Goal: Information Seeking & Learning: Learn about a topic

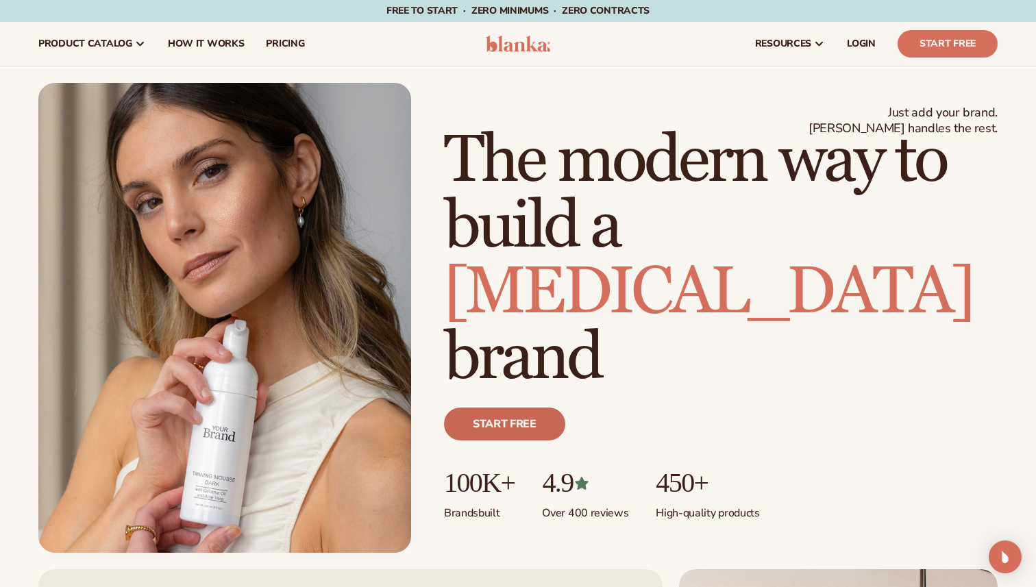
click at [497, 419] on link "Start free" at bounding box center [504, 424] width 121 height 33
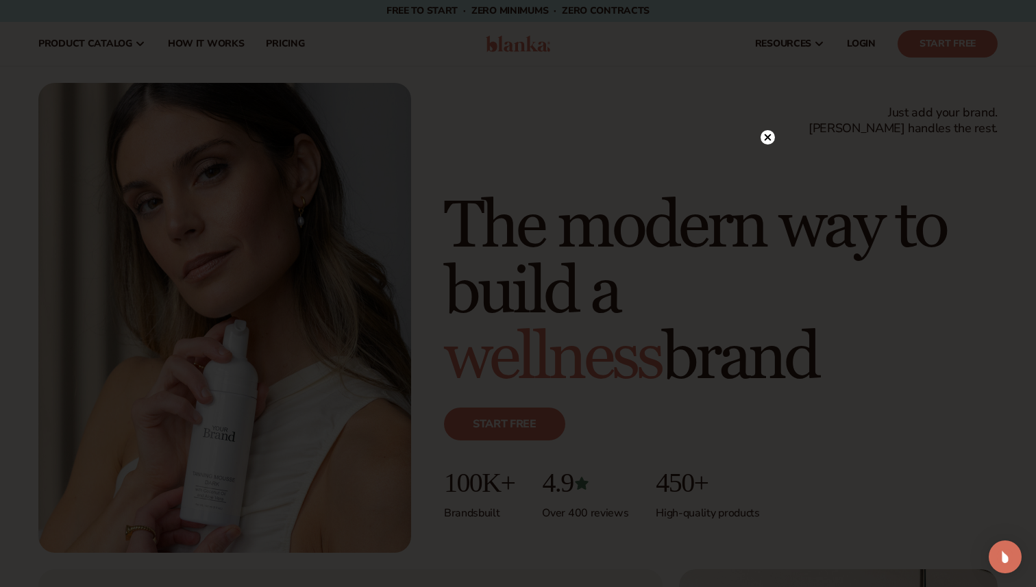
click at [413, 39] on div at bounding box center [518, 293] width 1036 height 587
click at [781, 137] on div at bounding box center [518, 293] width 1036 height 587
click at [774, 137] on circle at bounding box center [767, 137] width 14 height 14
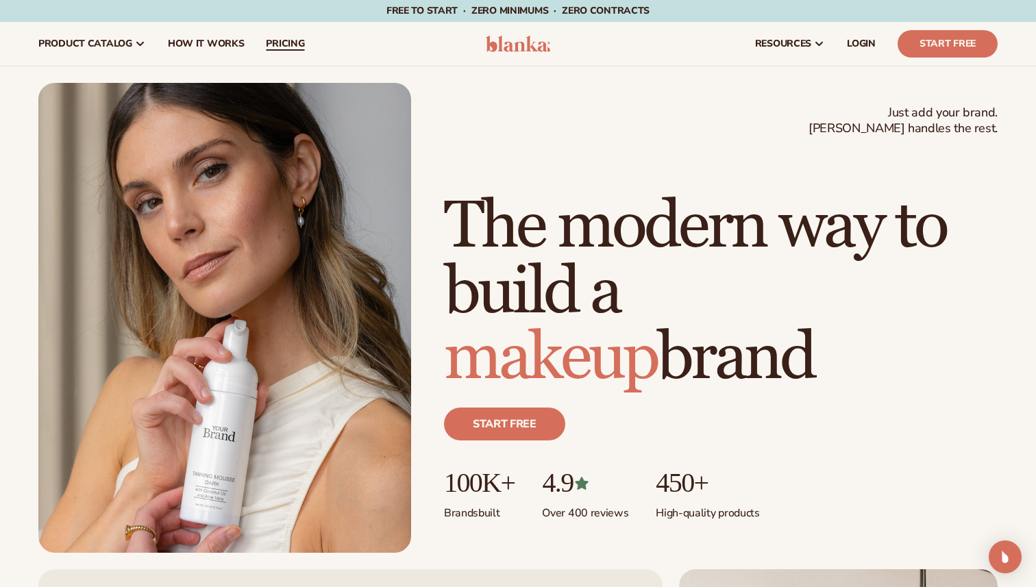
click at [277, 42] on span "pricing" at bounding box center [285, 43] width 38 height 11
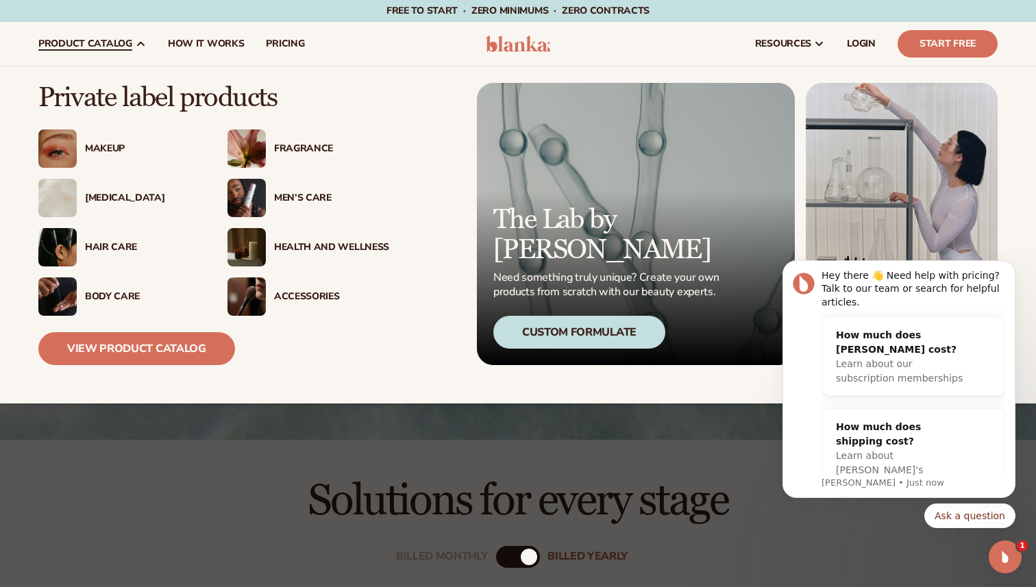
click at [108, 199] on div "Skin Care" at bounding box center [142, 198] width 115 height 12
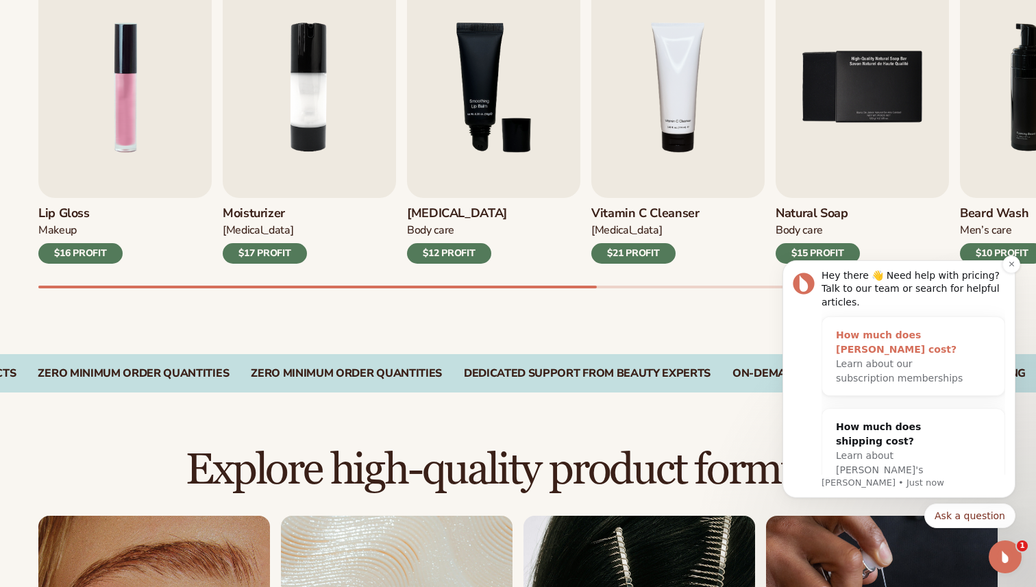
scroll to position [514, 0]
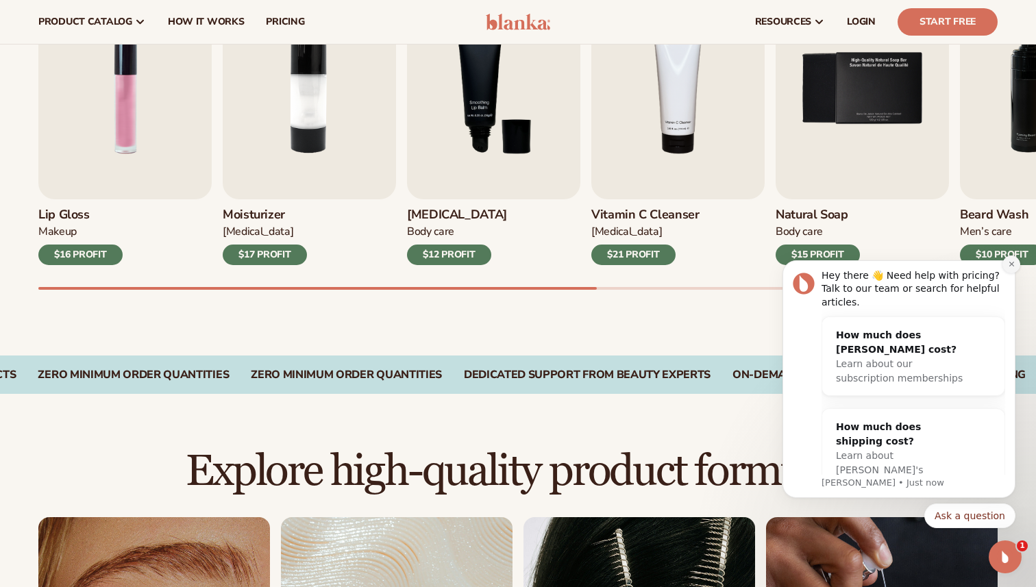
click at [1010, 264] on icon "Dismiss notification" at bounding box center [1012, 264] width 8 height 8
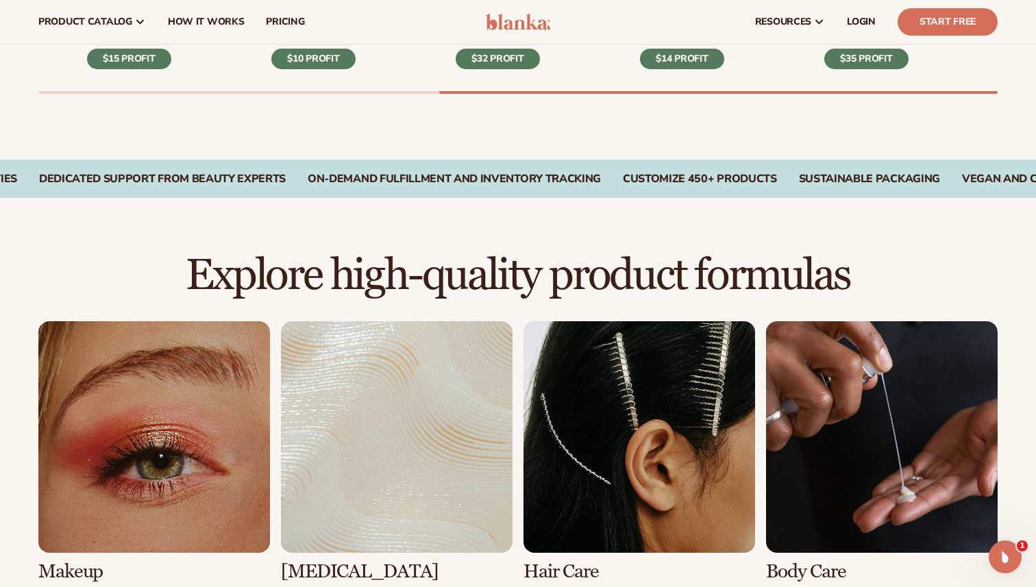
scroll to position [479, 0]
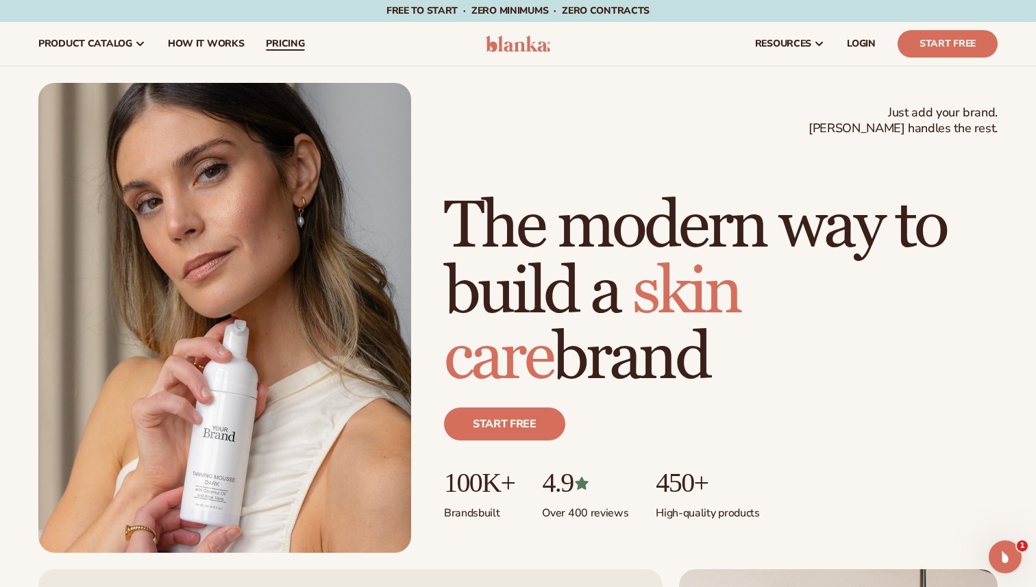
click at [290, 58] on link "pricing" at bounding box center [285, 44] width 60 height 44
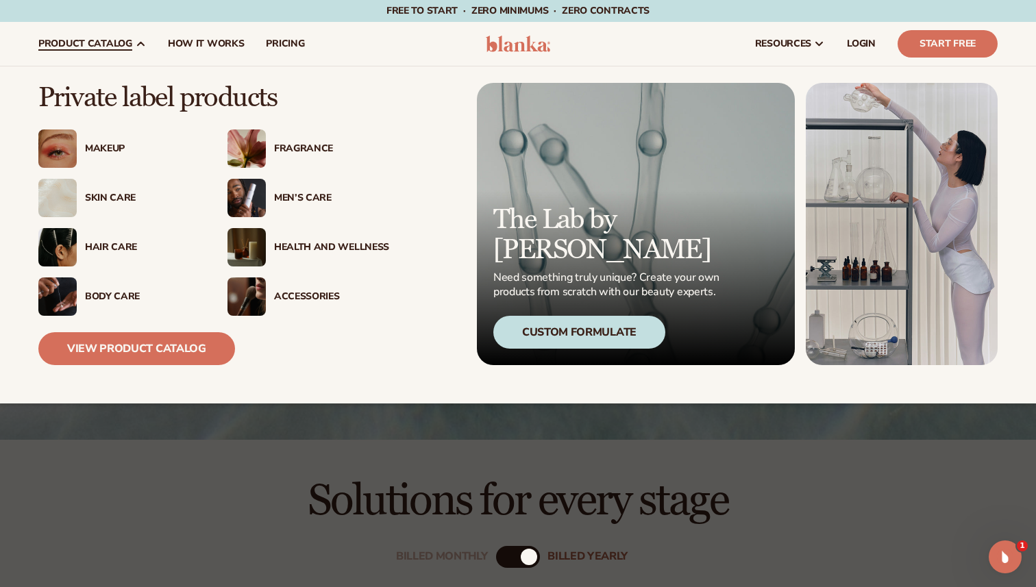
click at [114, 192] on div "Skin Care" at bounding box center [142, 198] width 115 height 12
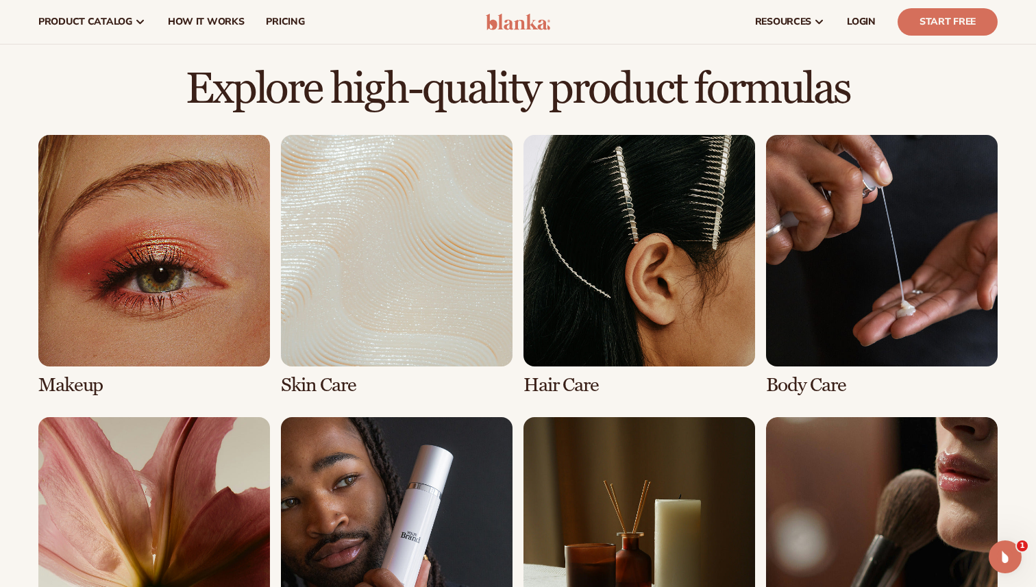
scroll to position [857, 0]
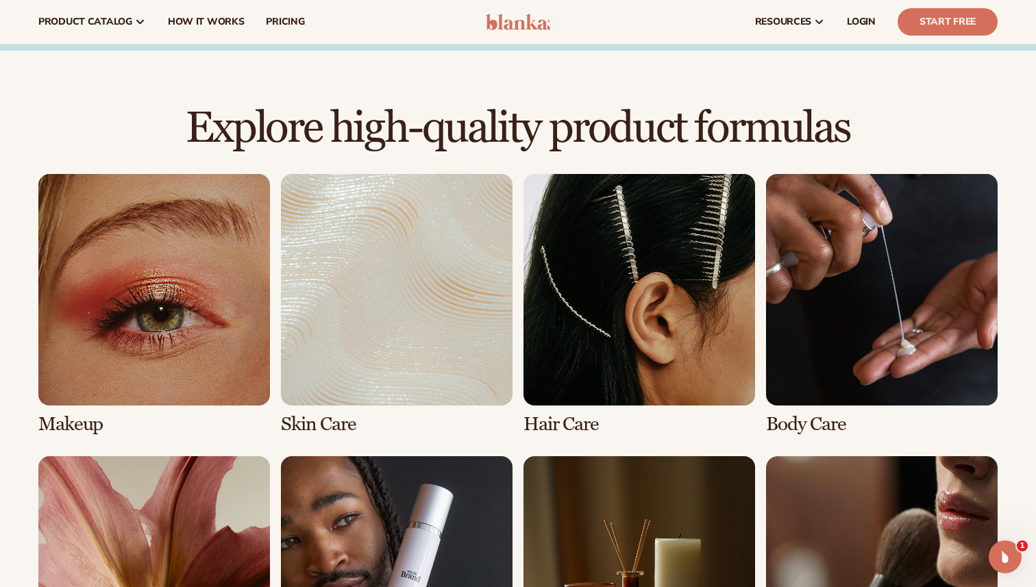
click at [442, 375] on link "2 / 8" at bounding box center [397, 304] width 232 height 261
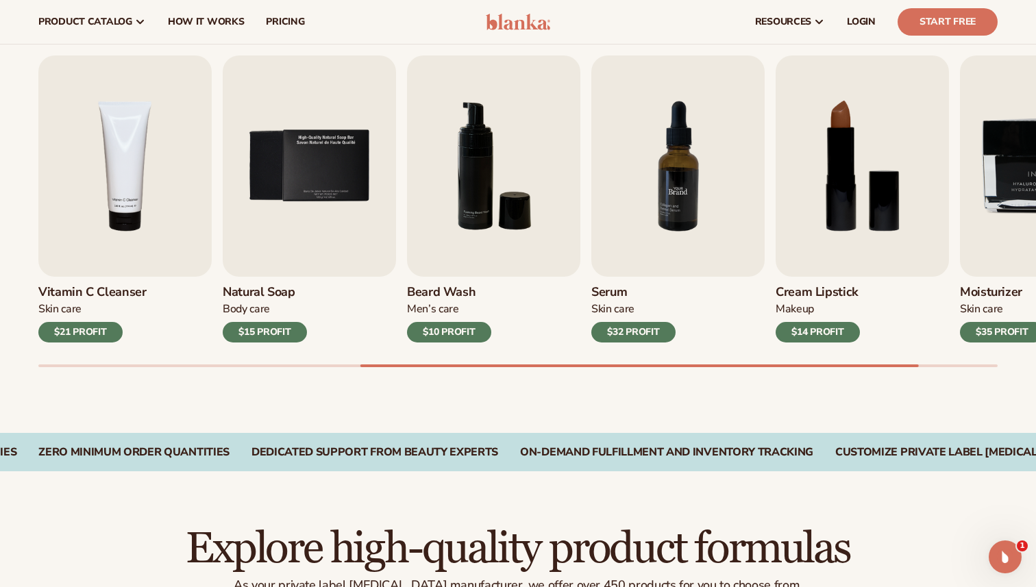
click at [676, 206] on img "7 / 9" at bounding box center [677, 165] width 173 height 221
click at [614, 295] on h3 "Serum" at bounding box center [633, 292] width 84 height 15
click at [625, 334] on div "$32 PROFIT" at bounding box center [633, 332] width 84 height 21
click at [640, 188] on img "7 / 9" at bounding box center [677, 165] width 173 height 221
click at [662, 190] on img "7 / 9" at bounding box center [677, 165] width 173 height 221
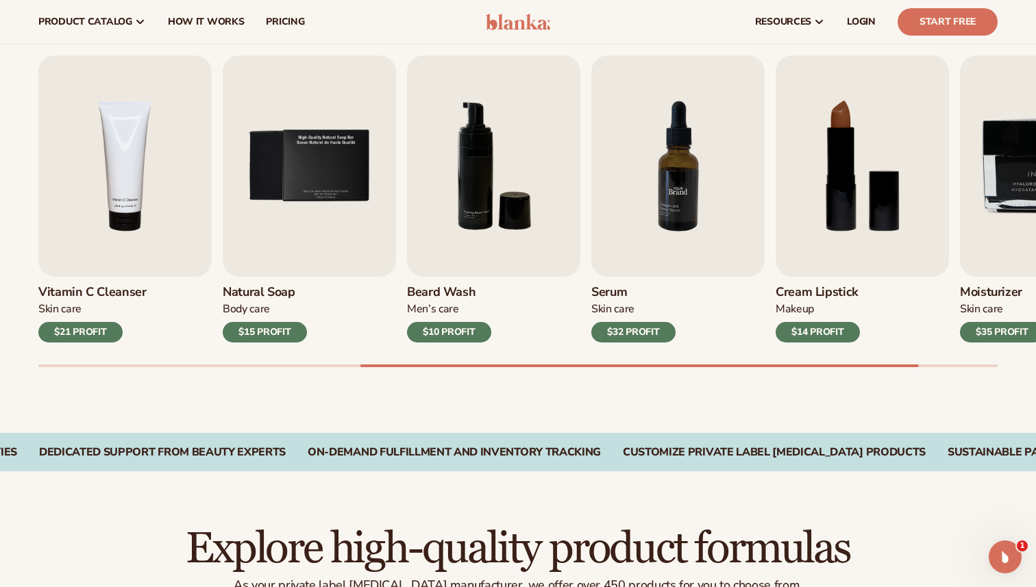
click at [662, 190] on img "7 / 9" at bounding box center [677, 165] width 173 height 221
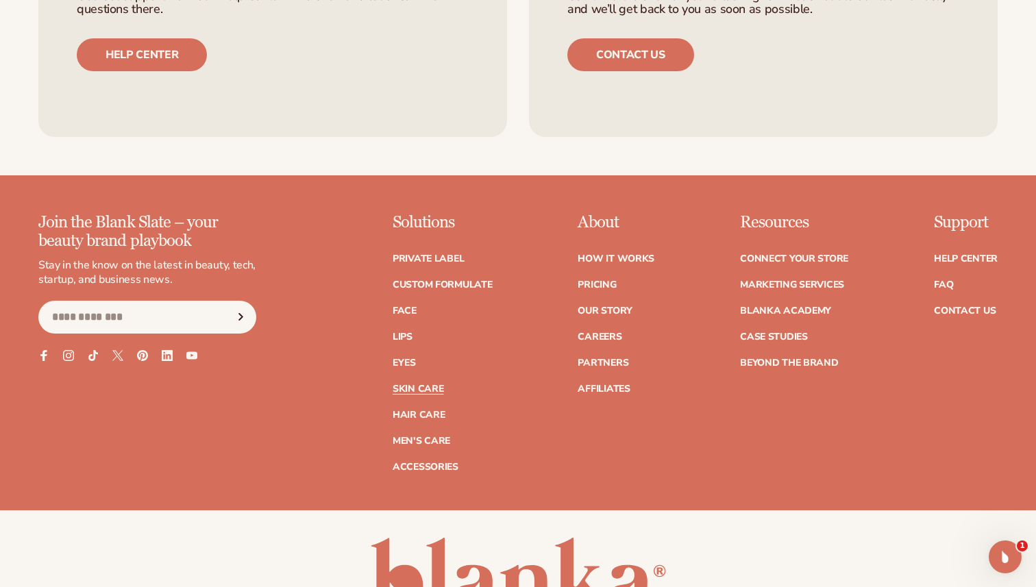
scroll to position [3341, 0]
